Goal: Task Accomplishment & Management: Complete application form

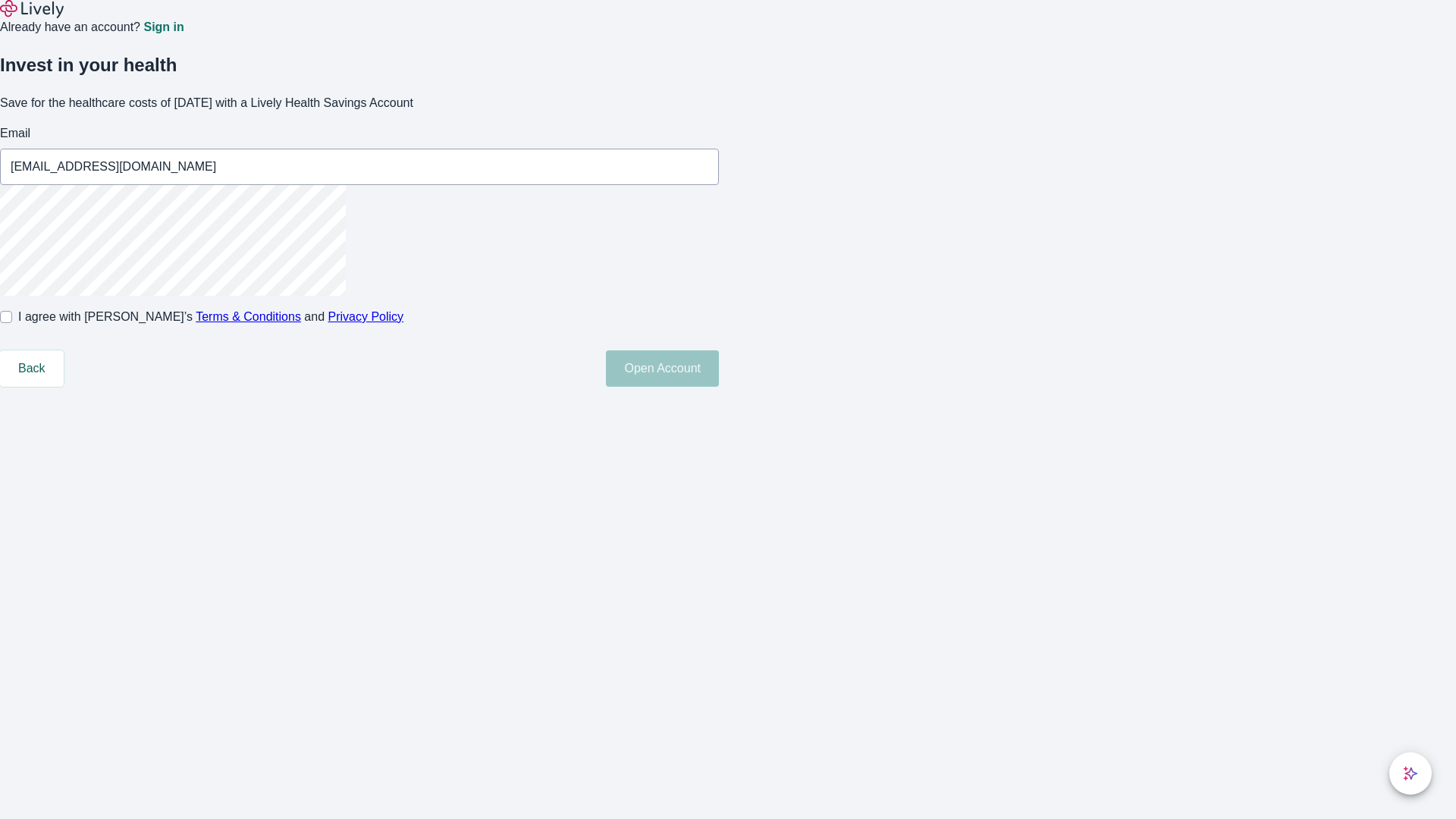
click at [12, 323] on input "I agree with Lively’s Terms & Conditions and Privacy Policy" at bounding box center [6, 317] width 12 height 12
checkbox input "true"
click at [719, 386] on button "Open Account" at bounding box center [662, 368] width 113 height 36
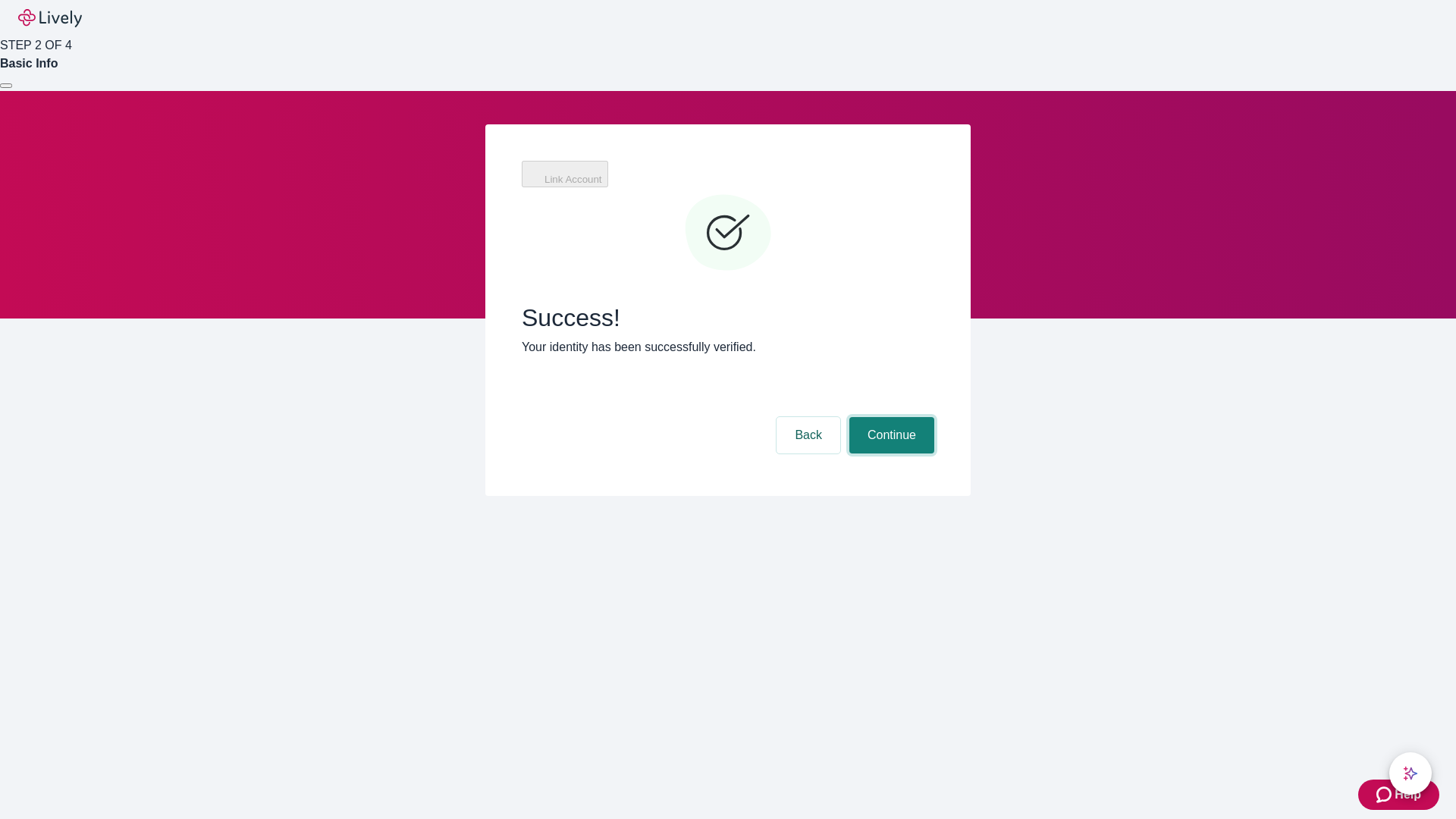
click at [890, 417] on button "Continue" at bounding box center [892, 435] width 85 height 36
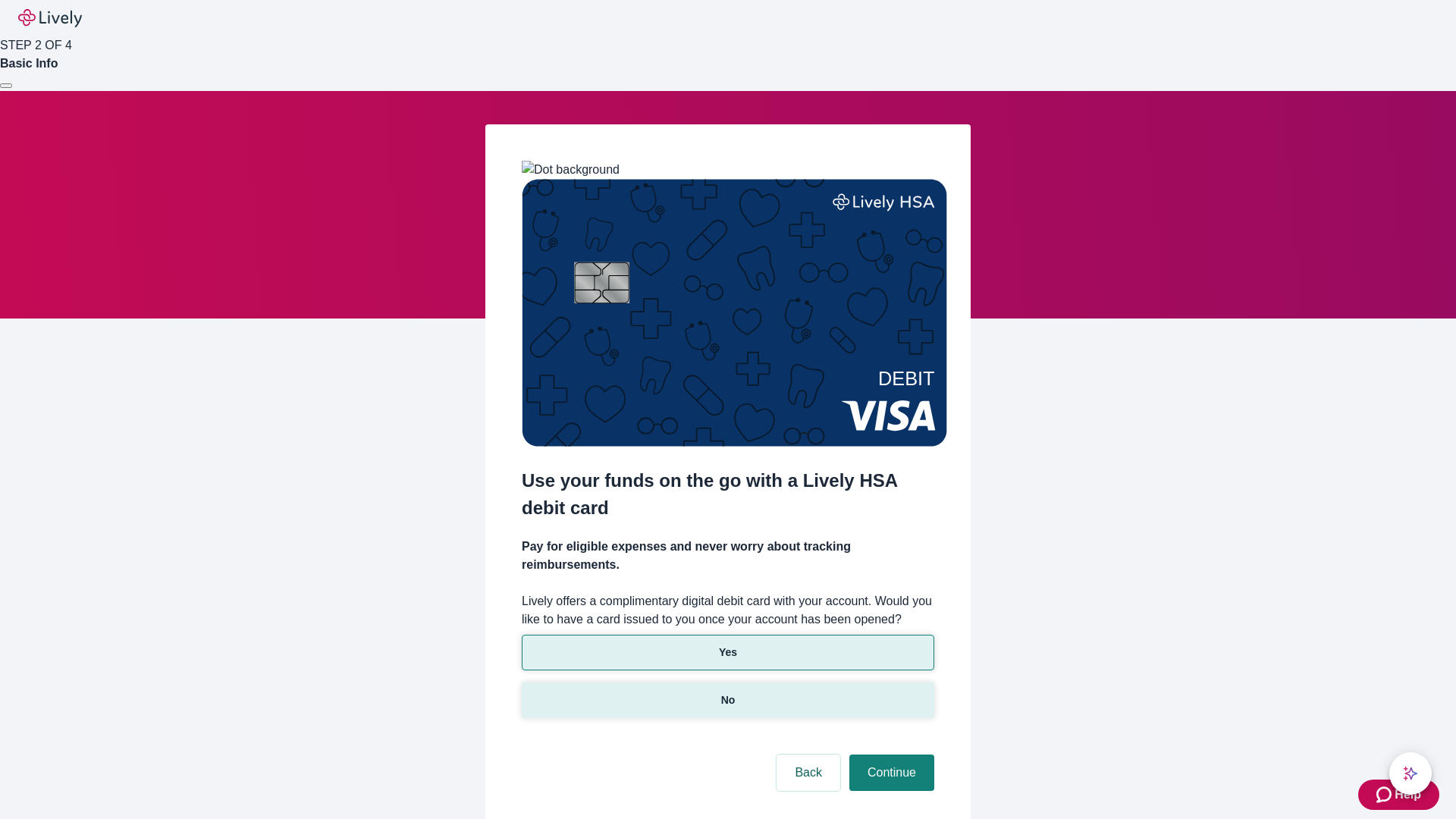
click at [727, 692] on p "No" at bounding box center [728, 700] width 14 height 16
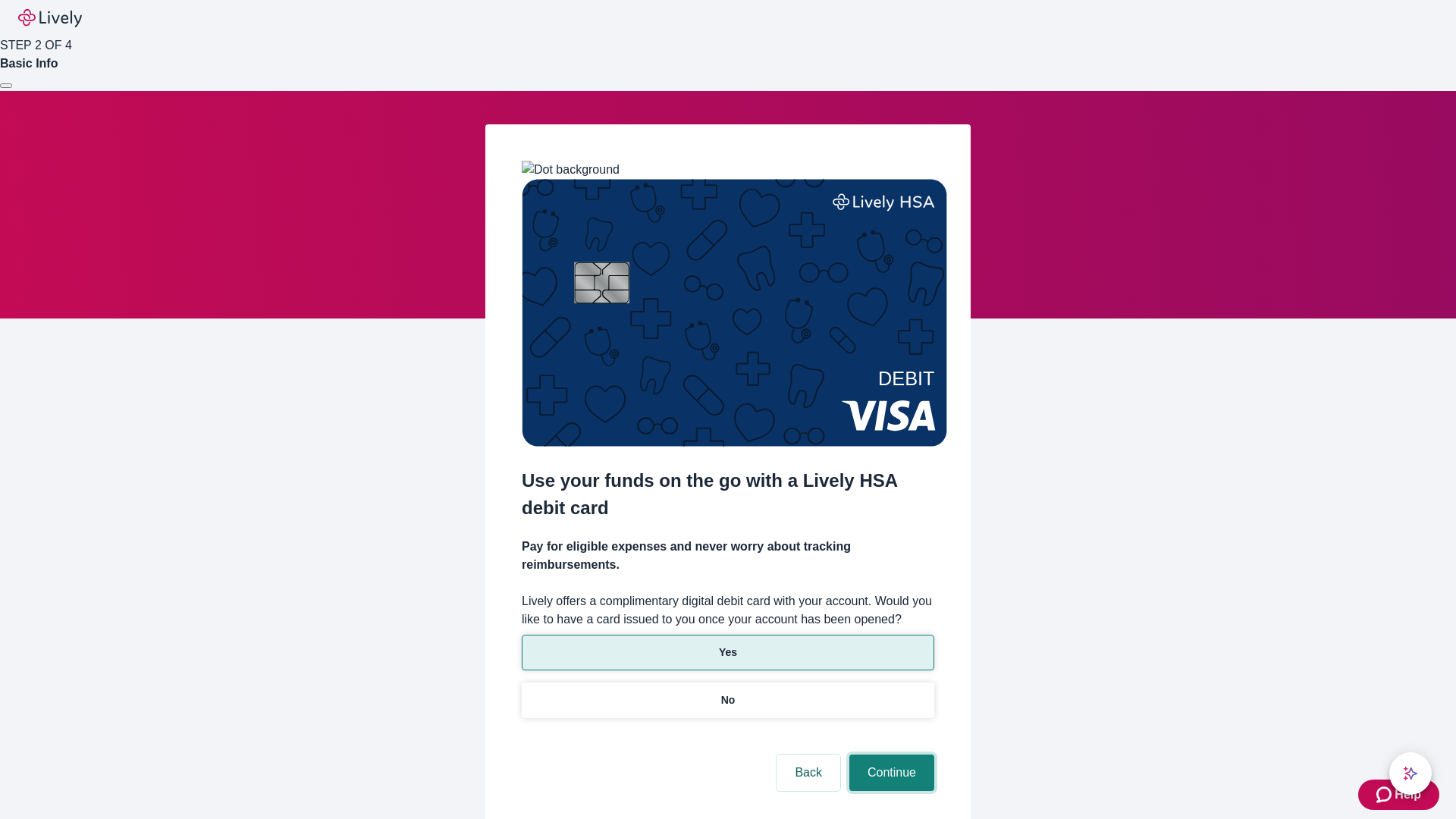
click at [890, 754] on button "Continue" at bounding box center [892, 773] width 85 height 36
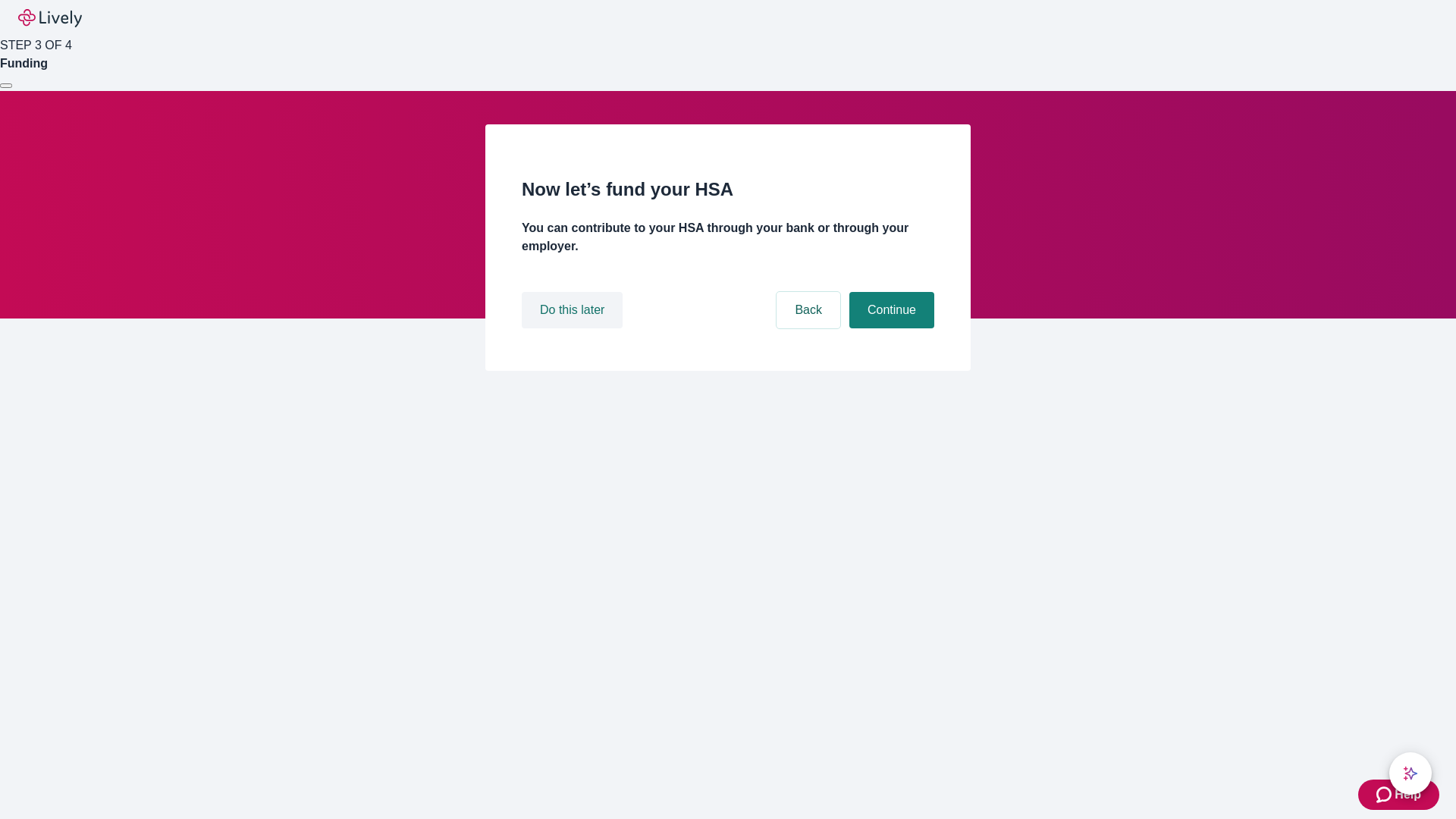
click at [574, 328] on button "Do this later" at bounding box center [572, 310] width 101 height 36
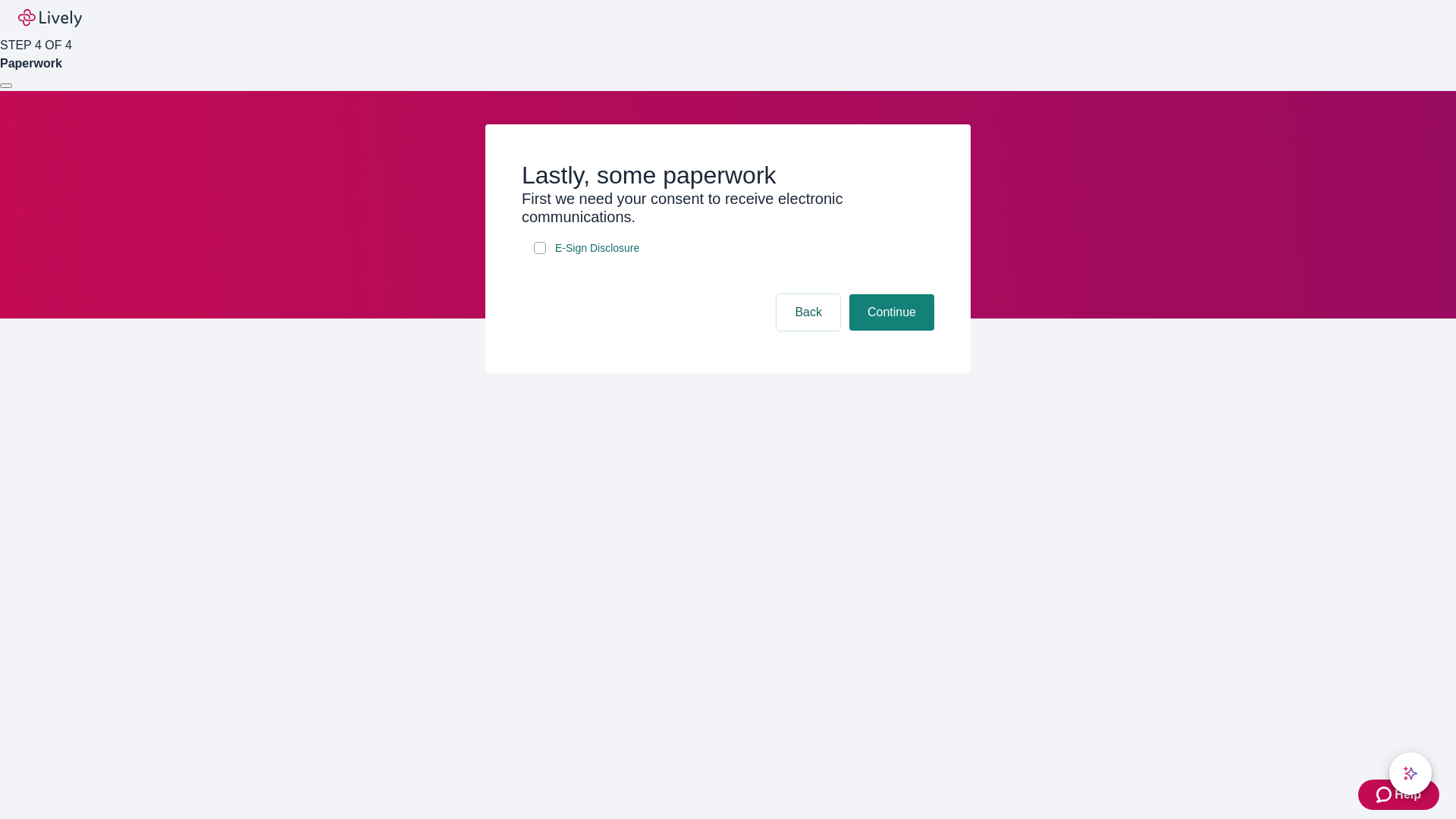
click at [540, 254] on input "E-Sign Disclosure" at bounding box center [540, 248] width 12 height 12
checkbox input "true"
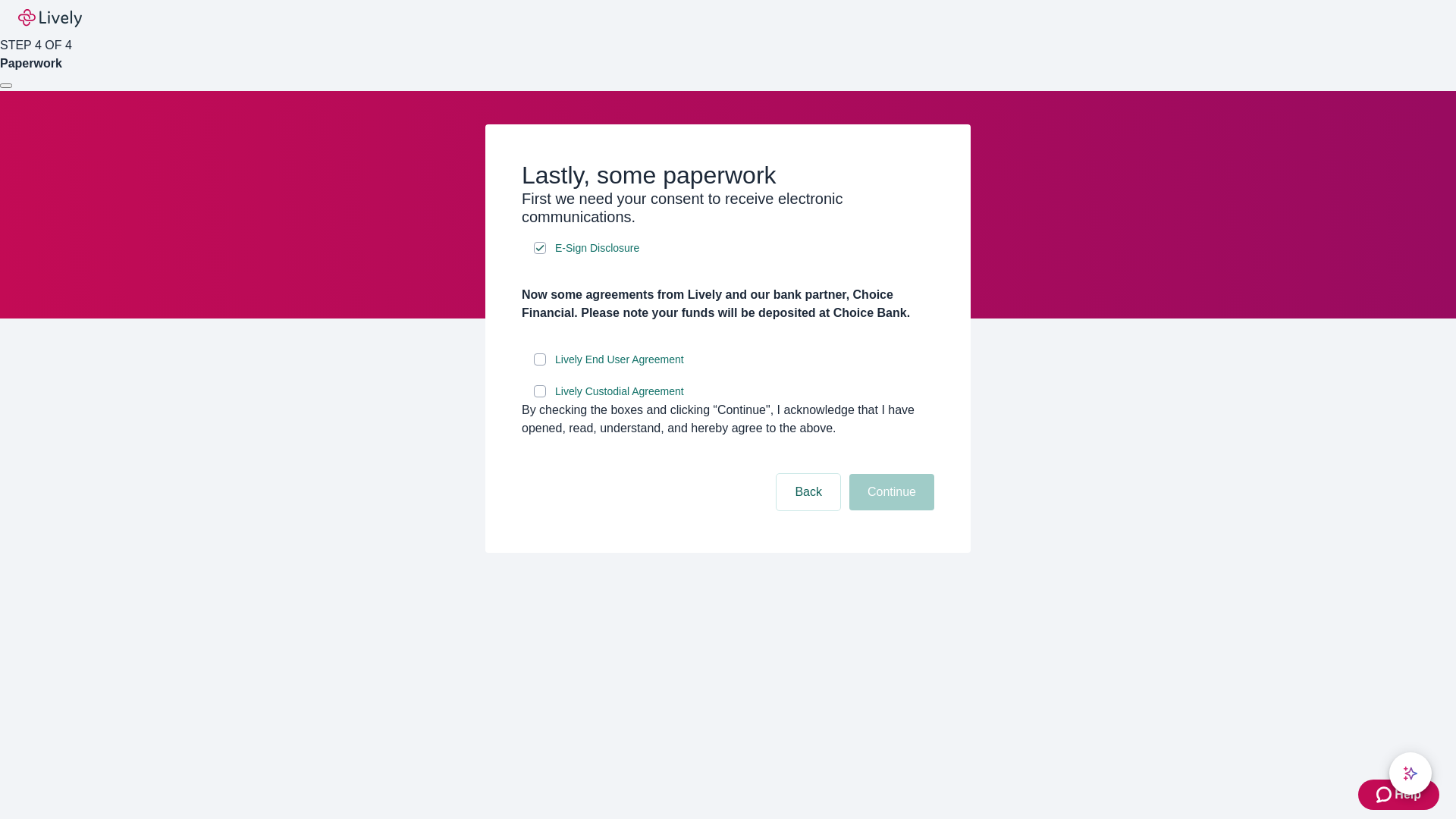
click at [540, 365] on input "Lively End User Agreement" at bounding box center [540, 359] width 12 height 12
checkbox input "true"
click at [540, 397] on input "Lively Custodial Agreement" at bounding box center [540, 391] width 12 height 12
checkbox input "true"
click at [890, 510] on button "Continue" at bounding box center [892, 492] width 85 height 36
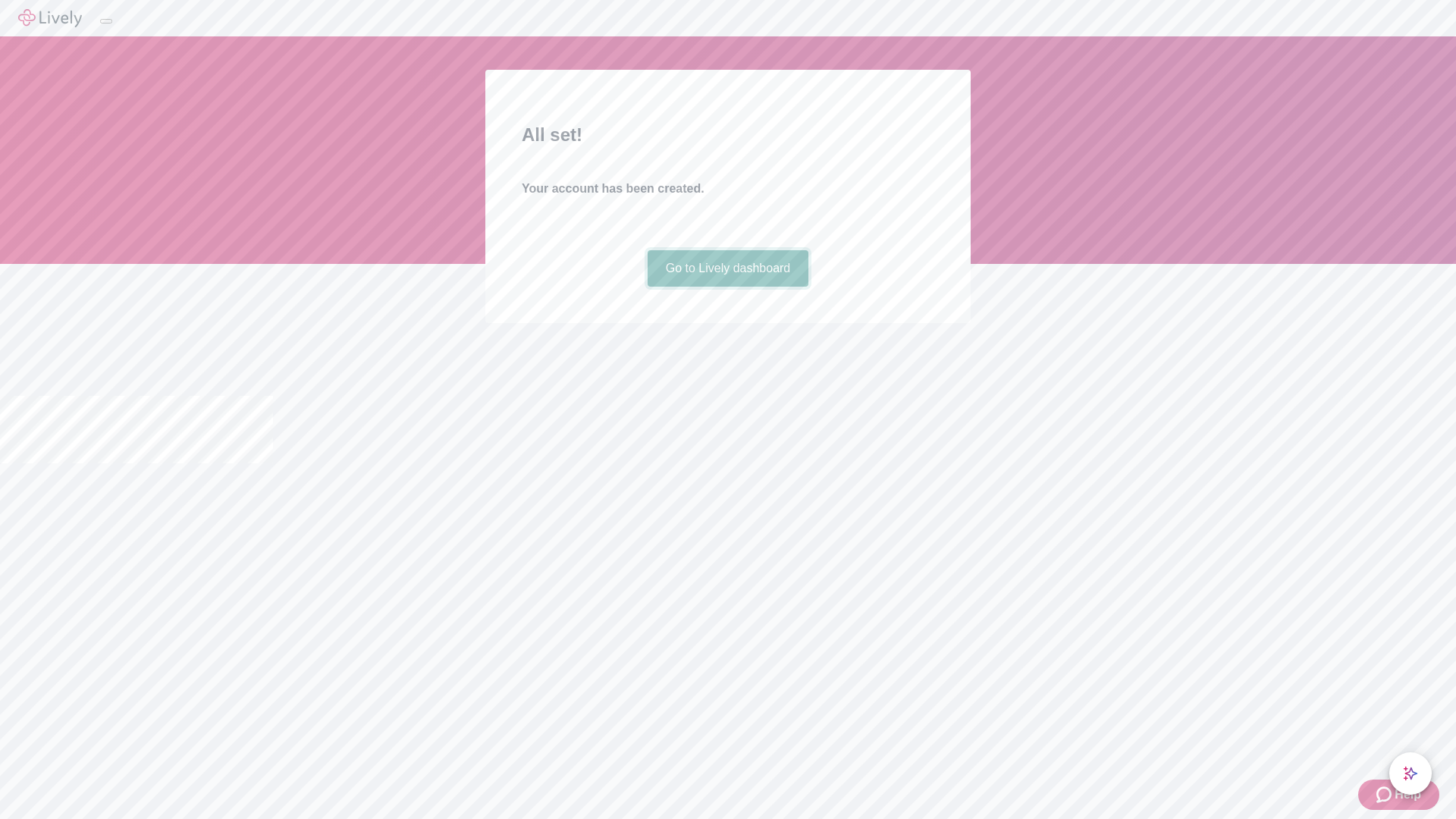
click at [727, 287] on link "Go to Lively dashboard" at bounding box center [728, 269] width 162 height 36
